Goal: Transaction & Acquisition: Purchase product/service

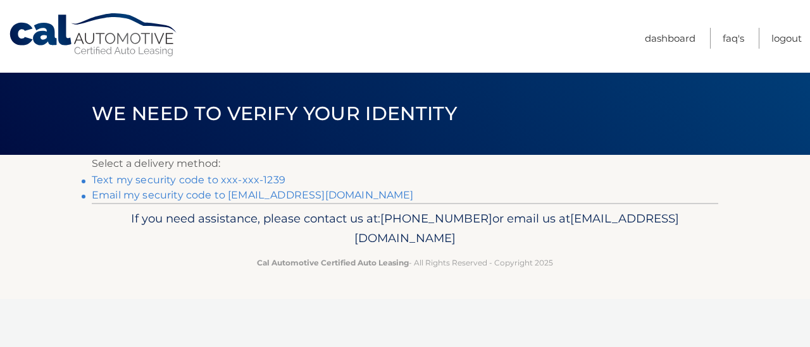
click at [185, 185] on link "Text my security code to xxx-xxx-1239" at bounding box center [189, 180] width 194 height 12
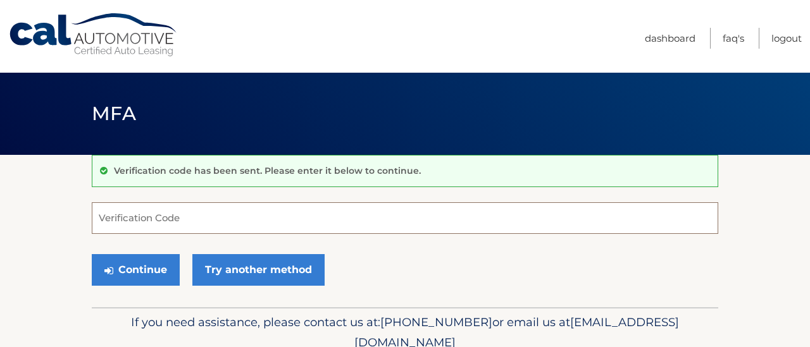
click at [183, 214] on input "Verification Code" at bounding box center [405, 218] width 626 height 32
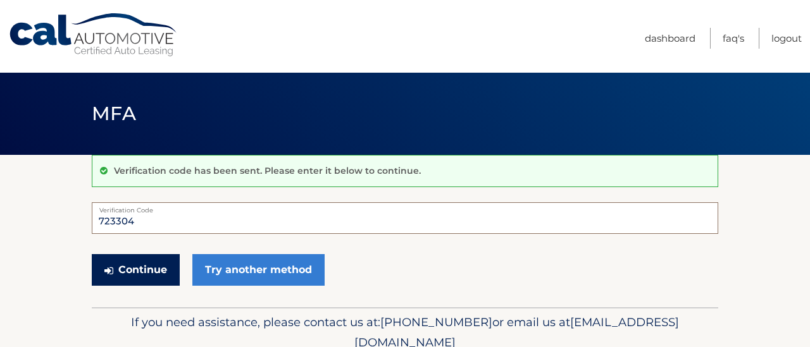
type input "723304"
click at [148, 276] on button "Continue" at bounding box center [136, 270] width 88 height 32
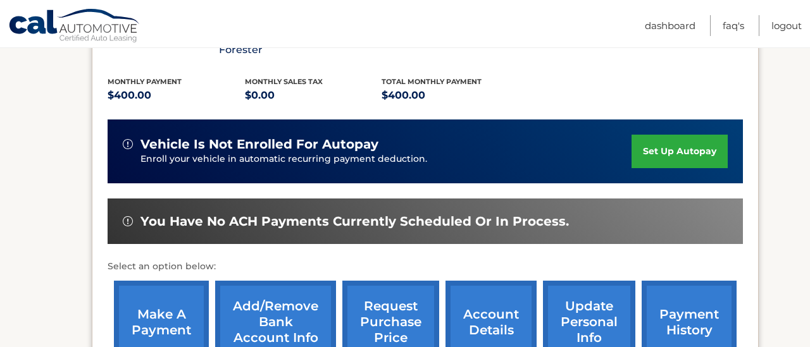
scroll to position [304, 0]
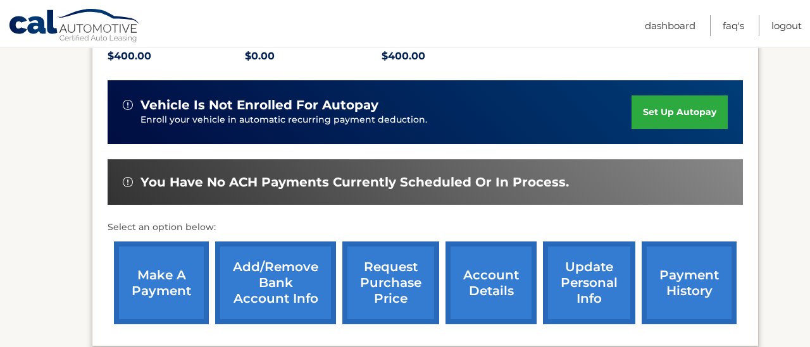
click at [161, 292] on link "make a payment" at bounding box center [161, 283] width 95 height 83
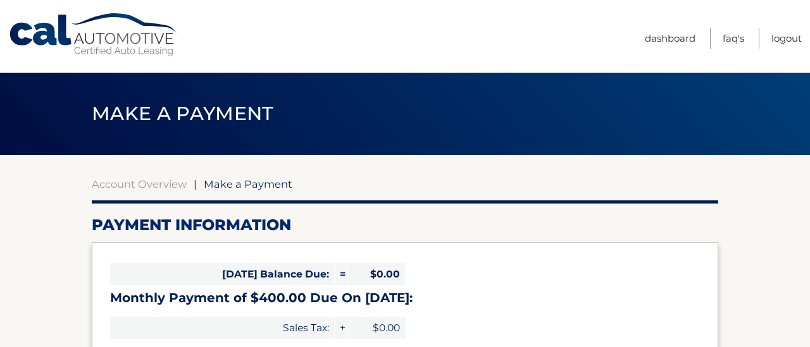
select select "YWQ1Y2VjODUtYTVjOS00OWJmLTlhNWQtZTU3ZDRmYWJiODZm"
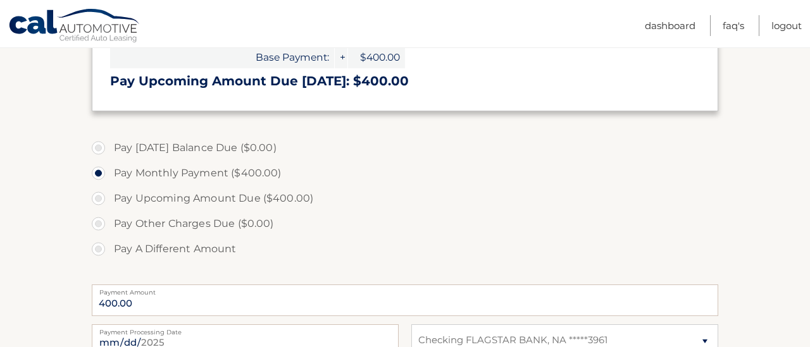
scroll to position [304, 0]
click at [96, 210] on label "Pay Upcoming Amount Due ($400.00)" at bounding box center [405, 197] width 626 height 25
click at [97, 205] on input "Pay Upcoming Amount Due ($400.00)" at bounding box center [103, 195] width 13 height 20
radio input "true"
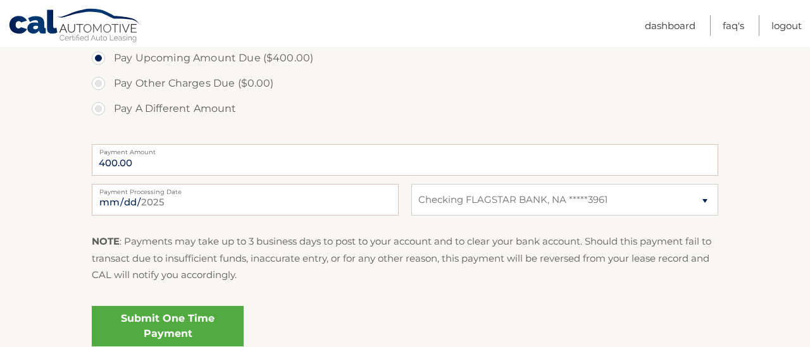
scroll to position [455, 0]
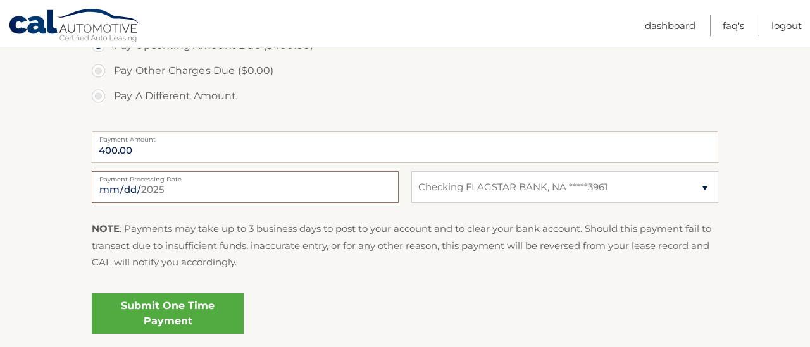
click at [384, 203] on input "2025-09-09" at bounding box center [245, 187] width 307 height 32
type input "2025-10-02"
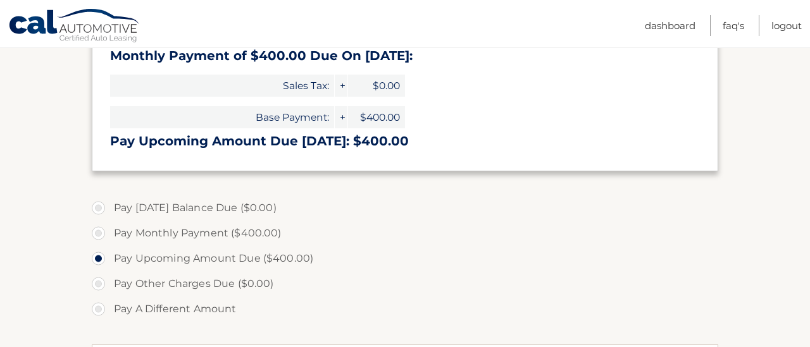
scroll to position [228, 0]
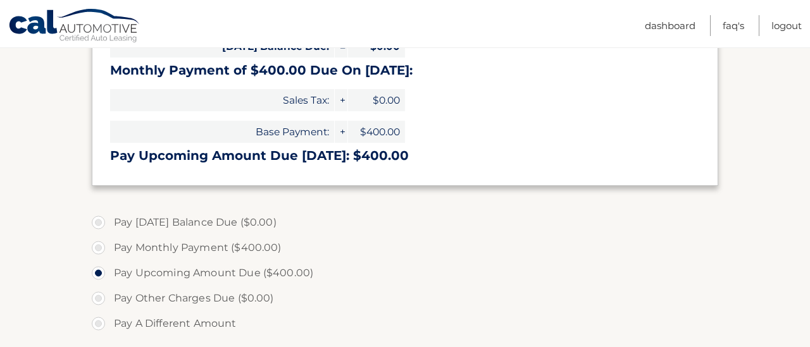
click at [101, 261] on label "Pay Monthly Payment ($400.00)" at bounding box center [405, 247] width 626 height 25
click at [101, 256] on input "Pay Monthly Payment ($400.00)" at bounding box center [103, 245] width 13 height 20
radio input "true"
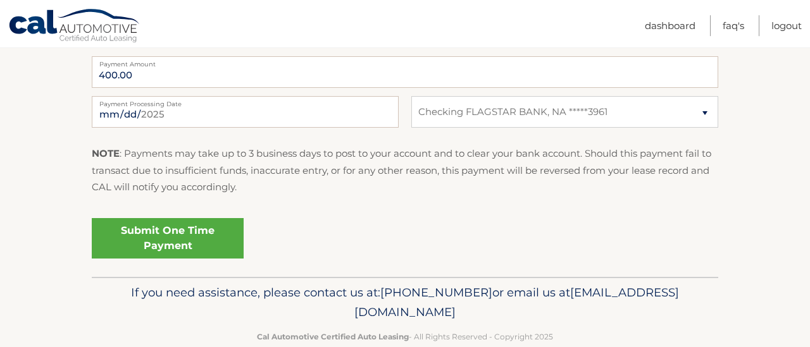
scroll to position [531, 0]
click at [187, 258] on link "Submit One Time Payment" at bounding box center [168, 238] width 152 height 40
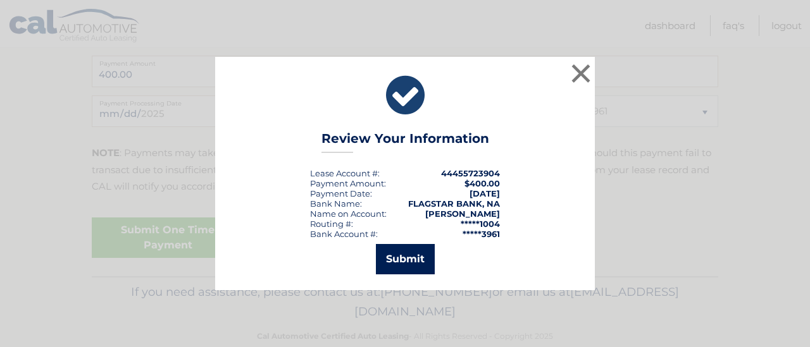
click at [404, 261] on button "Submit" at bounding box center [405, 259] width 59 height 30
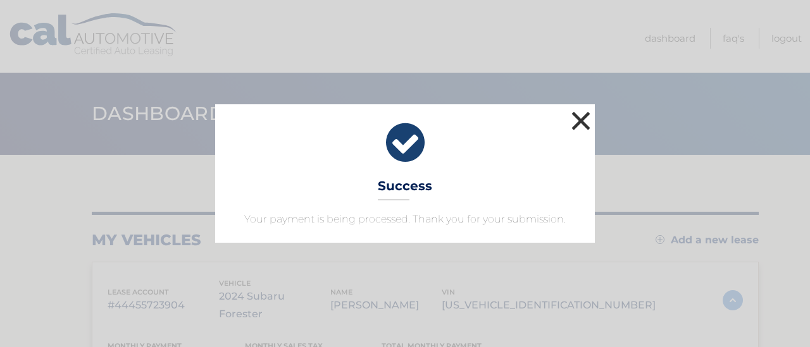
click at [575, 109] on button "×" at bounding box center [580, 120] width 25 height 25
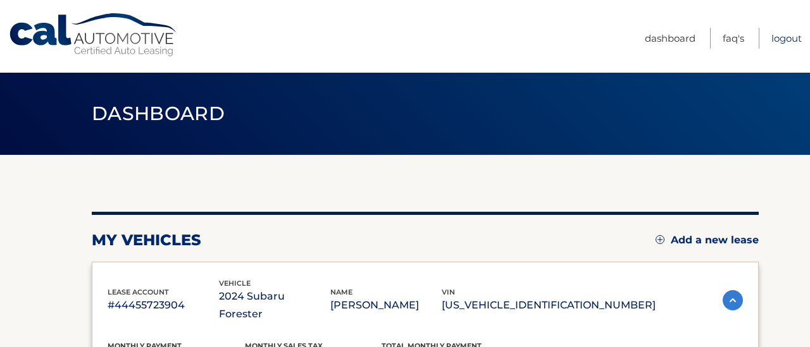
click at [794, 35] on link "Logout" at bounding box center [786, 38] width 30 height 21
